Goal: Task Accomplishment & Management: Use online tool/utility

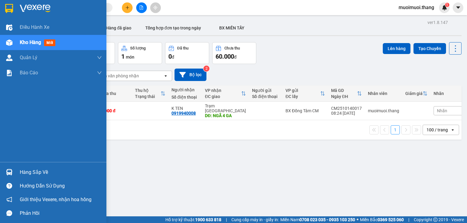
scroll to position [40, 0]
click at [29, 41] on span "Kho hàng" at bounding box center [30, 43] width 21 height 6
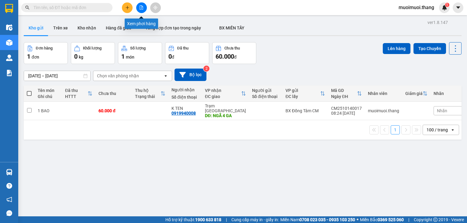
click at [141, 9] on icon "file-add" at bounding box center [141, 7] width 4 height 4
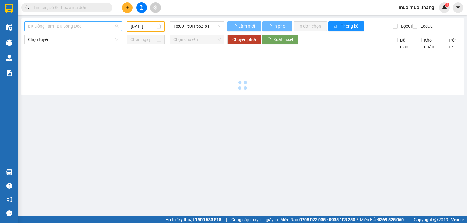
click at [56, 22] on span "BX Đồng Tâm - BX Sông Đốc" at bounding box center [73, 26] width 90 height 9
type input "[DATE]"
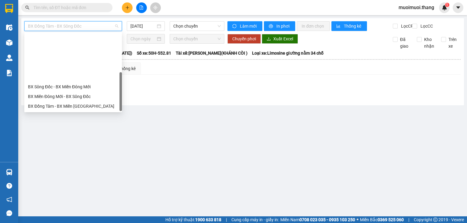
scroll to position [58, 0]
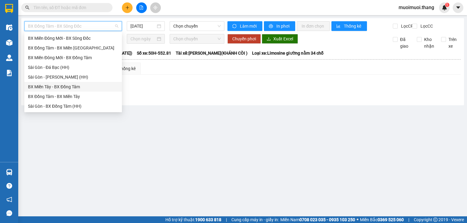
click at [54, 89] on div "BX Miền Tây - BX Đồng Tâm" at bounding box center [73, 87] width 90 height 7
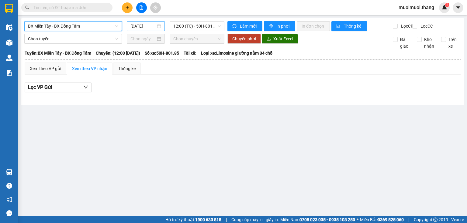
click at [144, 27] on input "[DATE]" at bounding box center [142, 26] width 25 height 7
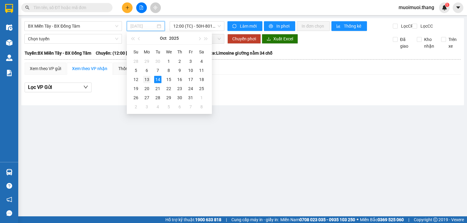
click at [144, 80] on div "13" at bounding box center [146, 79] width 7 height 7
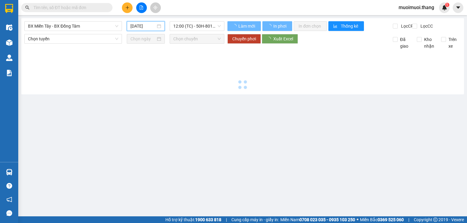
type input "[DATE]"
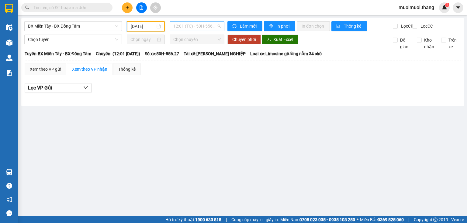
click at [197, 28] on span "12:01 (TC) - 50H-556.27" at bounding box center [197, 26] width 48 height 9
click at [192, 61] on div "20:00 - 50H-940.76" at bounding box center [196, 57] width 47 height 7
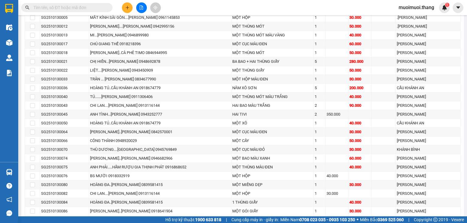
scroll to position [336, 0]
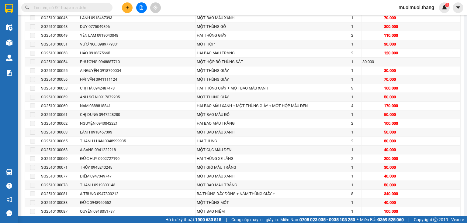
drag, startPoint x: 464, startPoint y: 91, endPoint x: 467, endPoint y: 229, distance: 138.3
click at [467, 223] on html "Kết quả tìm kiếm ( 7 ) Bộ lọc Mã ĐH Trạng thái Món hàng Thu hộ Tổng cước Chưa c…" at bounding box center [233, 111] width 467 height 223
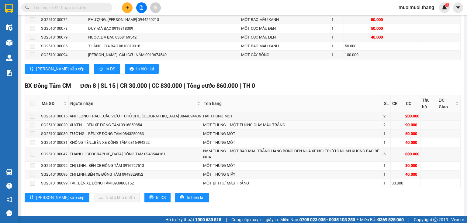
scroll to position [985, 0]
drag, startPoint x: 68, startPoint y: 183, endPoint x: 36, endPoint y: 179, distance: 32.5
click at [36, 179] on tr "SG2510130099 TÀI...BẾN XE ĐỒNG TÂM 0909868152 MỘT BÌ THƯ MÀU TRẮNG 1 30.000" at bounding box center [243, 183] width 436 height 9
copy tr "SG2510130099"
click at [80, 6] on input "text" at bounding box center [69, 7] width 72 height 7
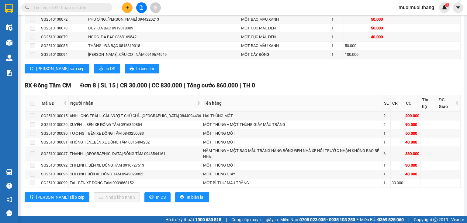
paste input "SG2510130099"
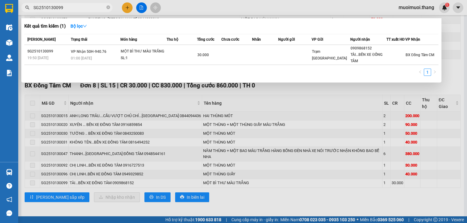
type input "SG2510130099"
click at [186, 158] on div at bounding box center [233, 111] width 467 height 223
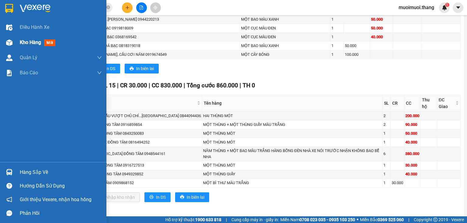
click at [21, 43] on span "Kho hàng" at bounding box center [30, 43] width 21 height 6
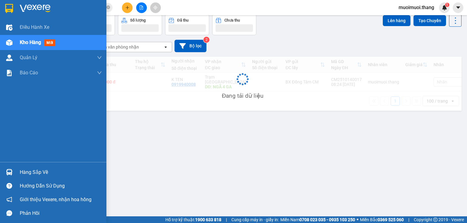
scroll to position [28, 0]
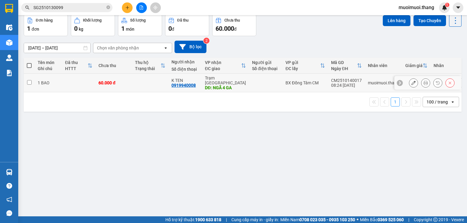
click at [239, 85] on div "DĐ: NGÃ 4 GA" at bounding box center [225, 87] width 41 height 5
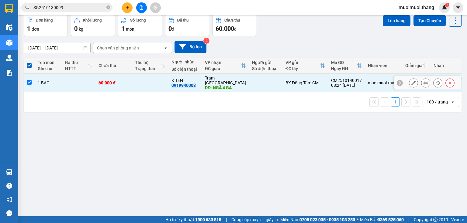
click at [239, 85] on div "DĐ: NGÃ 4 GA" at bounding box center [225, 87] width 41 height 5
checkbox input "false"
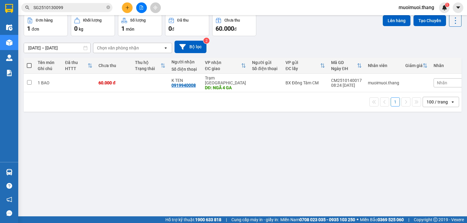
click at [142, 7] on icon "file-add" at bounding box center [141, 7] width 4 height 4
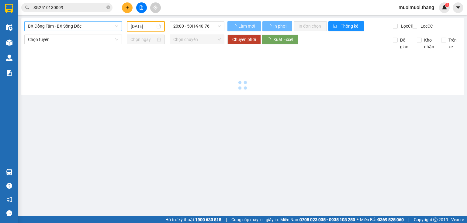
type input "[DATE]"
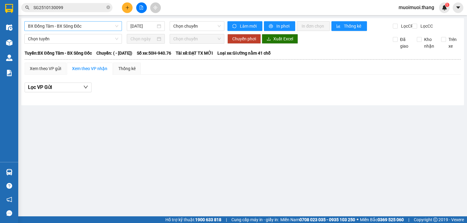
click at [86, 26] on span "BX Đồng Tâm - BX Sông Đốc" at bounding box center [73, 26] width 90 height 9
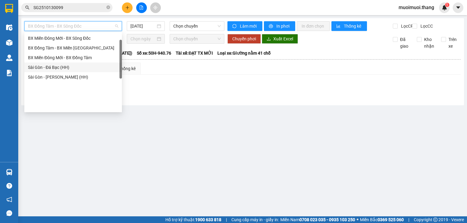
scroll to position [10, 0]
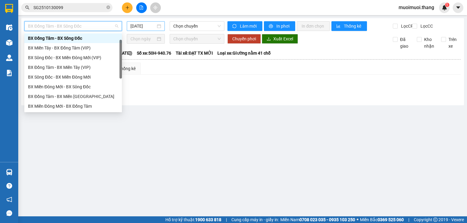
click at [146, 30] on div "[DATE]" at bounding box center [146, 26] width 38 height 10
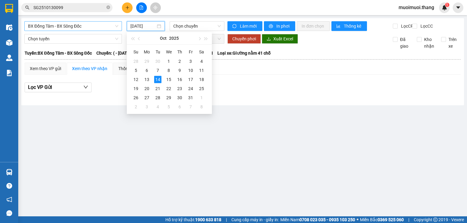
click at [87, 28] on span "BX Đồng Tâm - BX Sông Đốc" at bounding box center [73, 26] width 90 height 9
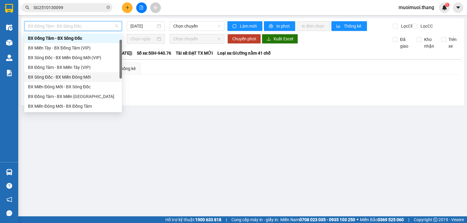
click at [56, 77] on div "BX Sông Đốc - BX Miền Đông Mới" at bounding box center [73, 77] width 90 height 7
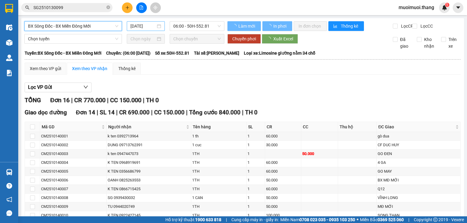
click at [143, 27] on input "[DATE]" at bounding box center [142, 26] width 25 height 7
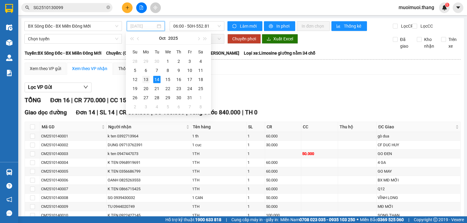
click at [147, 80] on div "13" at bounding box center [145, 79] width 7 height 7
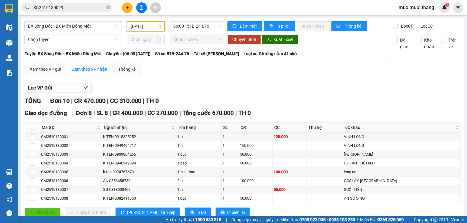
click at [151, 27] on input "[DATE]" at bounding box center [143, 26] width 24 height 7
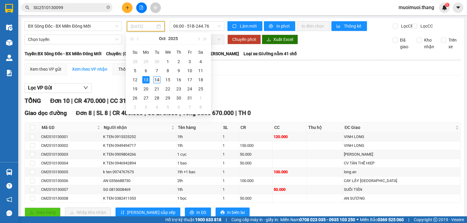
click at [159, 81] on div "14" at bounding box center [156, 79] width 7 height 7
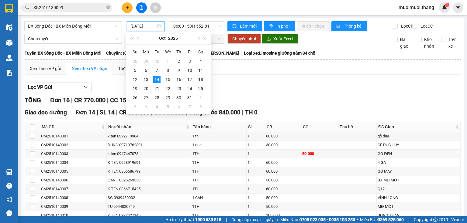
click at [142, 25] on input "[DATE]" at bounding box center [142, 26] width 25 height 7
click at [147, 79] on div "13" at bounding box center [145, 79] width 7 height 7
type input "[DATE]"
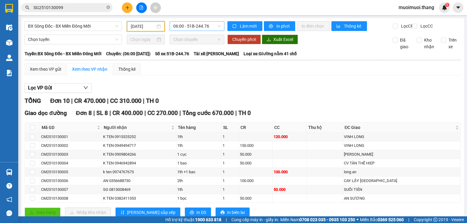
click at [181, 25] on span "06:00 - 51B-244.76" at bounding box center [197, 26] width 48 height 9
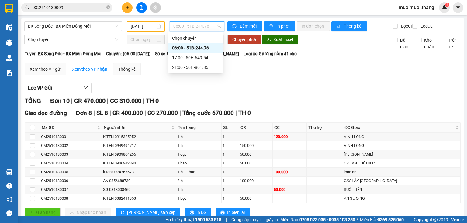
click at [184, 46] on div "06:00 - 51B-244.76" at bounding box center [195, 48] width 47 height 7
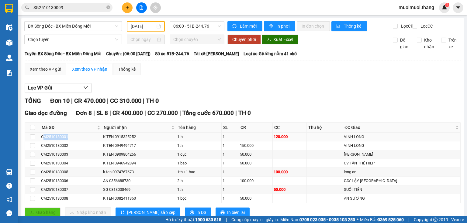
drag, startPoint x: 82, startPoint y: 142, endPoint x: 43, endPoint y: 142, distance: 38.6
click at [43, 140] on div "CM2510130001" at bounding box center [71, 137] width 60 height 6
click at [88, 140] on div "CM2510130001" at bounding box center [71, 137] width 60 height 6
drag, startPoint x: 47, startPoint y: 143, endPoint x: 44, endPoint y: 141, distance: 3.8
click at [29, 142] on tr "CM2510130001 K TEN 0915325252 1th 1 120.000 VINH LONG" at bounding box center [243, 137] width 436 height 9
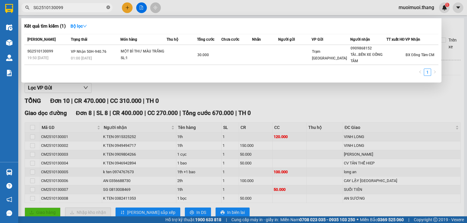
click at [108, 7] on icon "close-circle" at bounding box center [108, 7] width 4 height 4
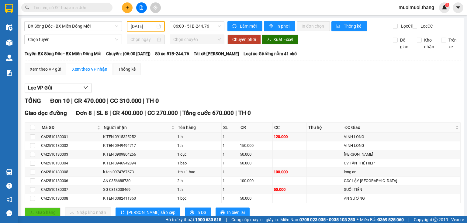
click at [74, 8] on input "text" at bounding box center [69, 7] width 72 height 7
paste input "CM2510130001"
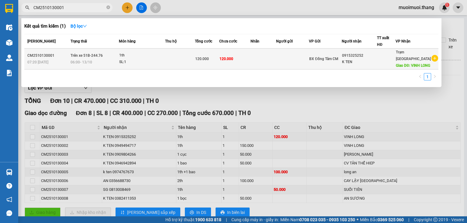
type input "CM2510130001"
click at [276, 60] on td at bounding box center [263, 59] width 26 height 21
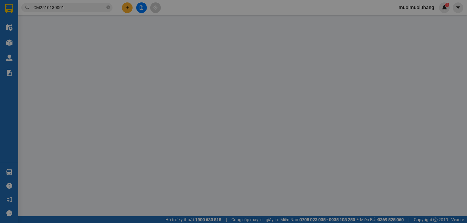
type input "0915325252"
type input "K TEN"
type input "VINH LONG"
type input "120.000"
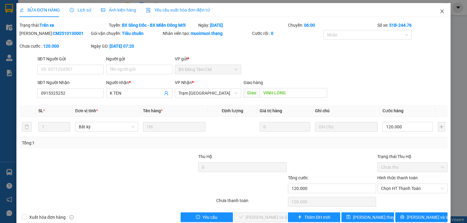
click at [439, 10] on icon "close" at bounding box center [441, 11] width 5 height 5
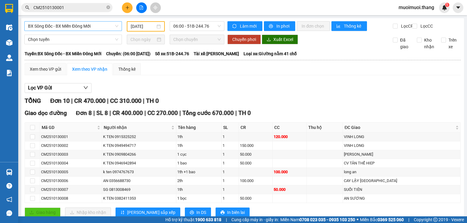
click at [88, 28] on span "BX Sông Đốc - BX Miền Đông Mới" at bounding box center [73, 26] width 90 height 9
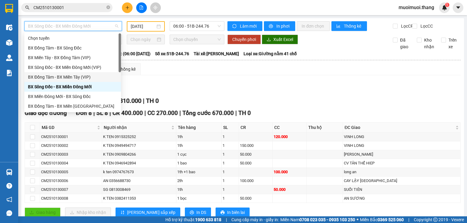
click at [50, 85] on div "BX Sông Đốc - BX Miền Đông Mới" at bounding box center [72, 87] width 89 height 7
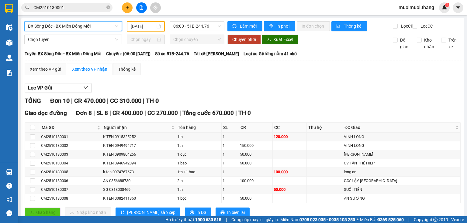
click at [143, 27] on input "[DATE]" at bounding box center [143, 26] width 24 height 7
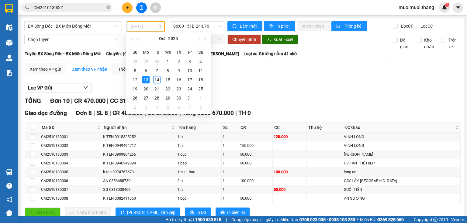
click at [146, 78] on div "13" at bounding box center [145, 79] width 7 height 7
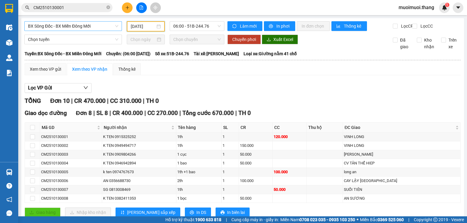
click at [82, 26] on span "BX Sông Đốc - BX Miền Đông Mới" at bounding box center [73, 26] width 90 height 9
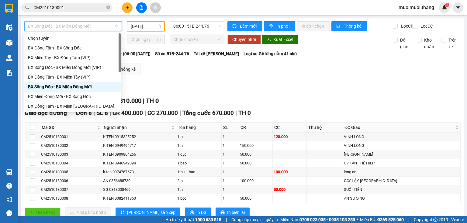
drag, startPoint x: 61, startPoint y: 87, endPoint x: 146, endPoint y: 44, distance: 95.1
click at [62, 86] on div "BX Sông Đốc - BX Miền Đông Mới" at bounding box center [72, 87] width 89 height 7
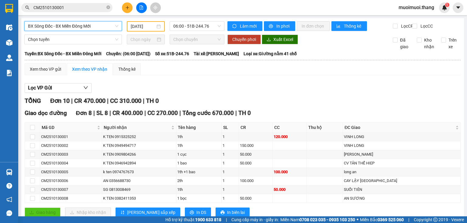
click at [131, 25] on input "[DATE]" at bounding box center [143, 26] width 24 height 7
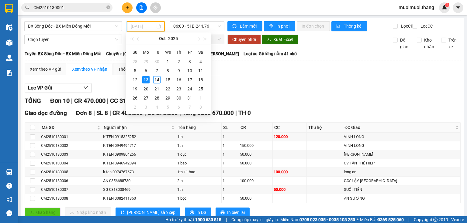
type input "[DATE]"
click at [144, 81] on div "13" at bounding box center [145, 79] width 7 height 7
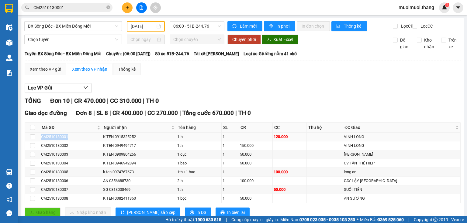
drag, startPoint x: 76, startPoint y: 142, endPoint x: 28, endPoint y: 138, distance: 48.2
click at [27, 138] on tr "CM2510130001 K TEN 0915325252 1th 1 120.000 VINH LONG" at bounding box center [243, 137] width 436 height 9
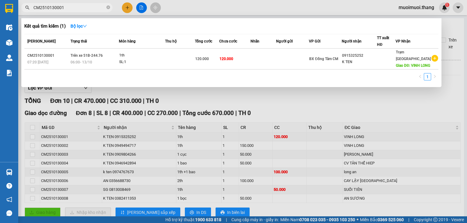
click at [68, 6] on input "CM2510130001" at bounding box center [69, 7] width 72 height 7
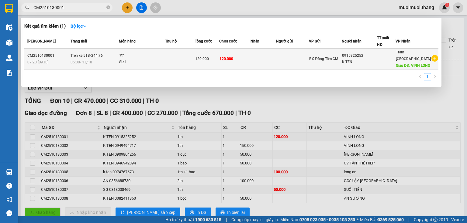
click at [113, 60] on div "06:00 [DATE]" at bounding box center [95, 62] width 48 height 7
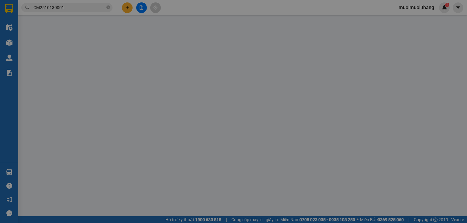
type input "0915325252"
type input "K TEN"
type input "VINH LONG"
type input "120.000"
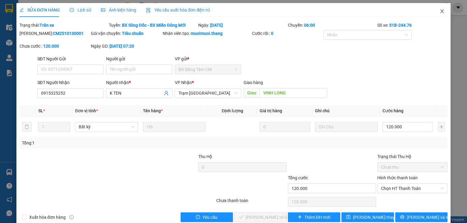
click at [433, 12] on span "Close" at bounding box center [441, 11] width 17 height 17
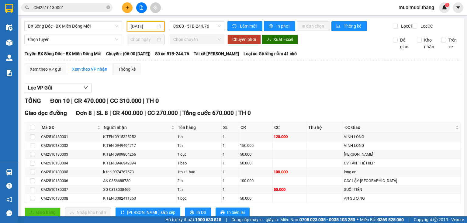
click at [147, 29] on input "[DATE]" at bounding box center [143, 26] width 24 height 7
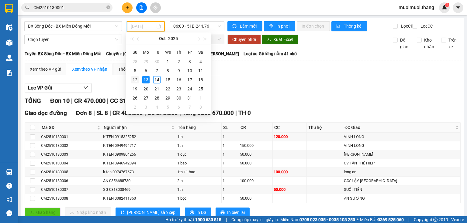
click at [131, 78] on td "12" at bounding box center [134, 79] width 11 height 9
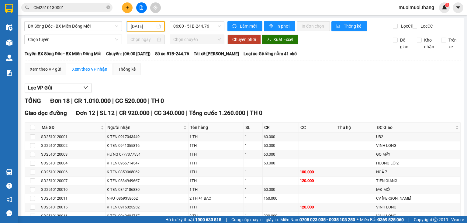
click at [148, 27] on input "[DATE]" at bounding box center [143, 26] width 24 height 7
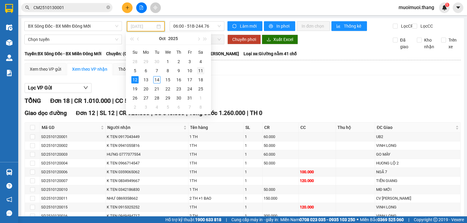
click at [200, 71] on div "11" at bounding box center [200, 70] width 7 height 7
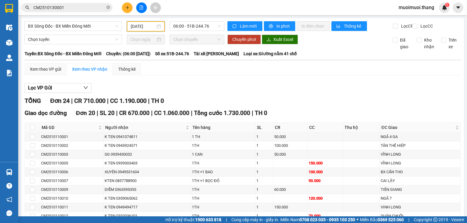
click at [142, 18] on main "BX Sông Đốc - BX Miền Đông Mới [DATE] 06:00 - 51B-244.76 Làm mới In phơi In đơn…" at bounding box center [233, 108] width 467 height 217
click at [140, 24] on input "[DATE]" at bounding box center [143, 26] width 24 height 7
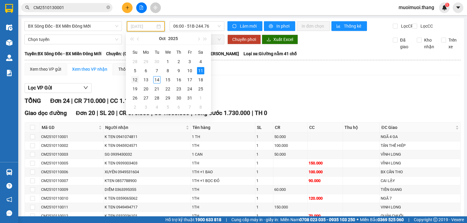
click at [135, 80] on div "12" at bounding box center [134, 79] width 7 height 7
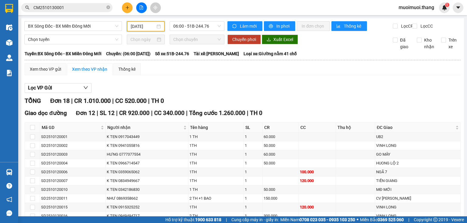
click at [150, 21] on div "[DATE]" at bounding box center [146, 26] width 38 height 10
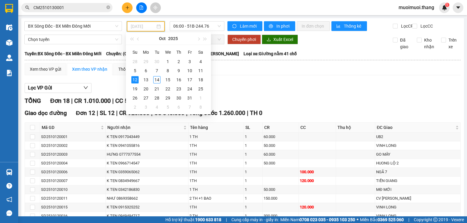
type input "[DATE]"
